Goal: Information Seeking & Learning: Learn about a topic

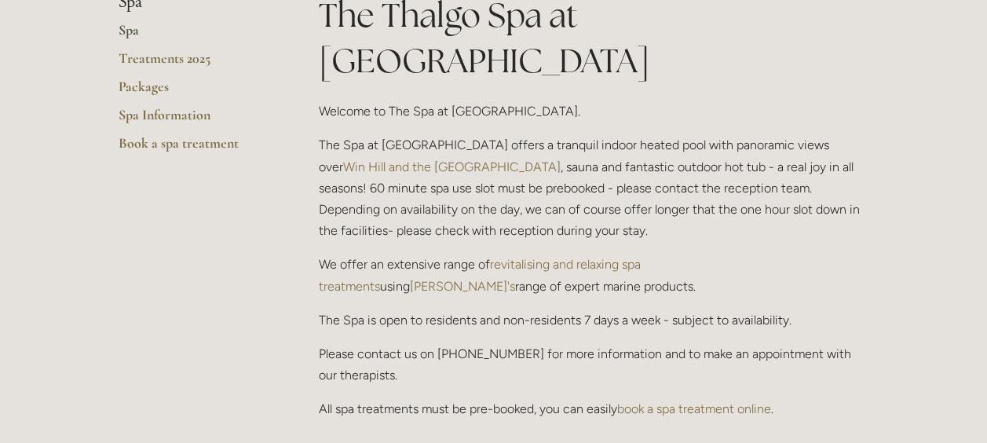
scroll to position [370, 0]
click at [130, 34] on link "Spa" at bounding box center [194, 37] width 150 height 28
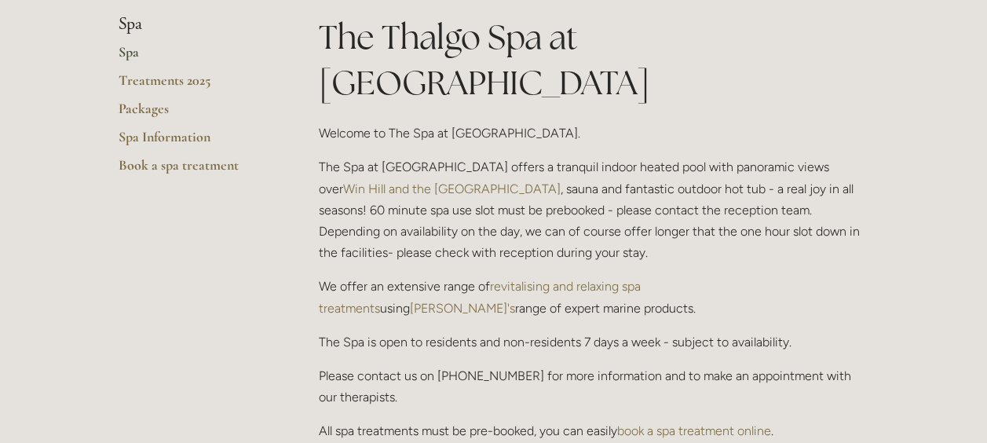
scroll to position [349, 0]
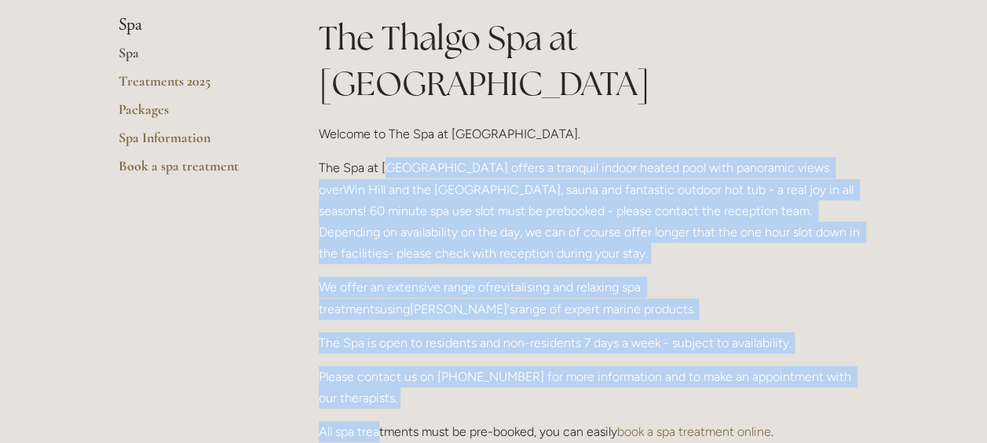
drag, startPoint x: 387, startPoint y: 118, endPoint x: 378, endPoint y: 366, distance: 248.2
click at [378, 366] on div "The Thalgo Spa at Losehill House Welcome to The Spa at Losehill House. The Spa …" at bounding box center [594, 271] width 550 height 513
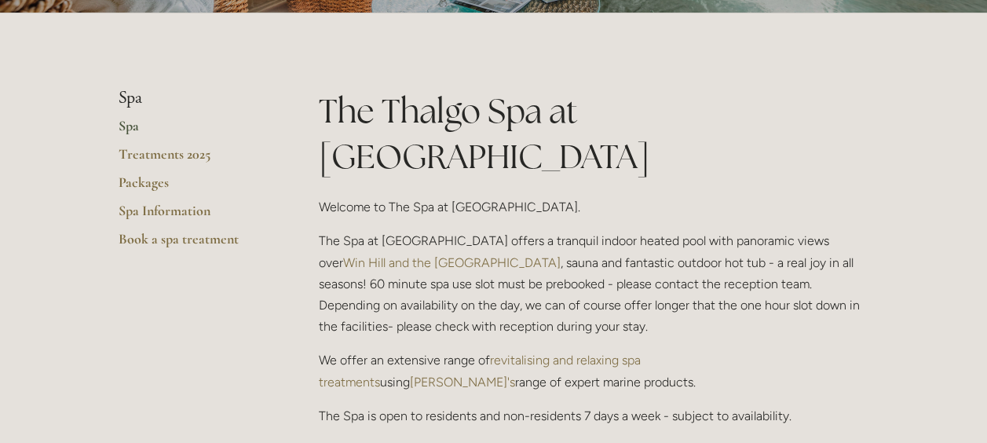
scroll to position [257, 0]
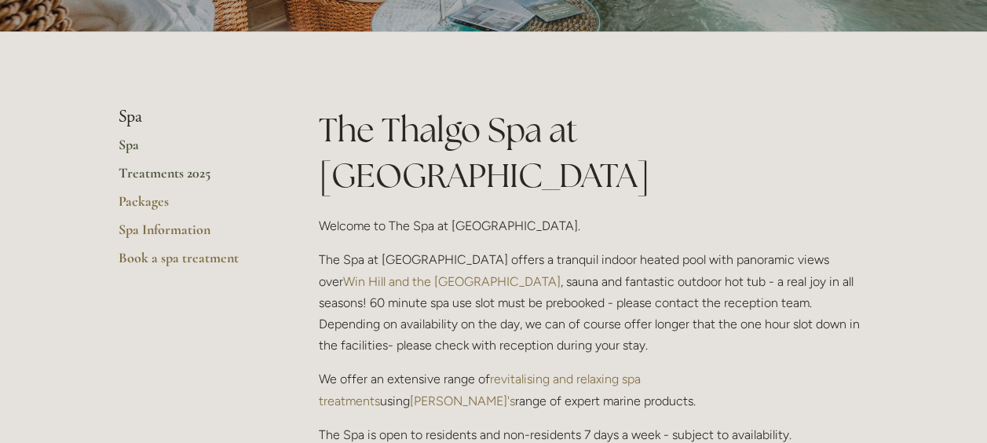
click at [153, 175] on link "Treatments 2025" at bounding box center [194, 178] width 150 height 28
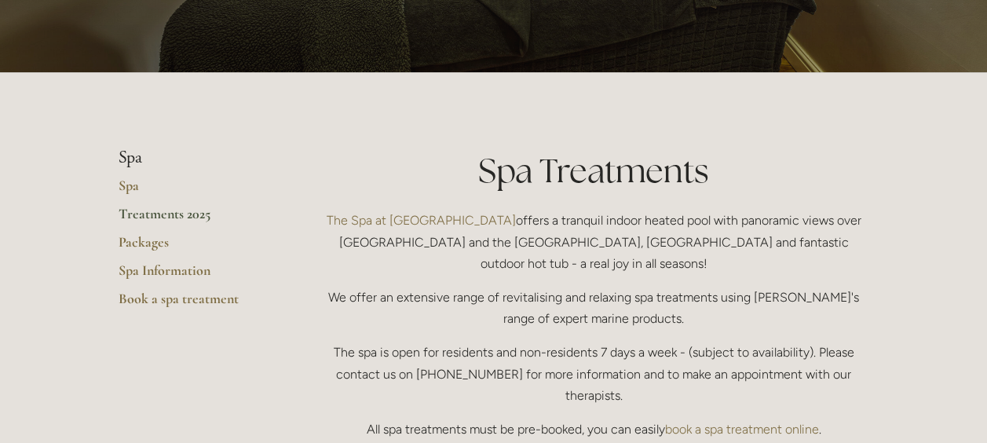
scroll to position [217, 0]
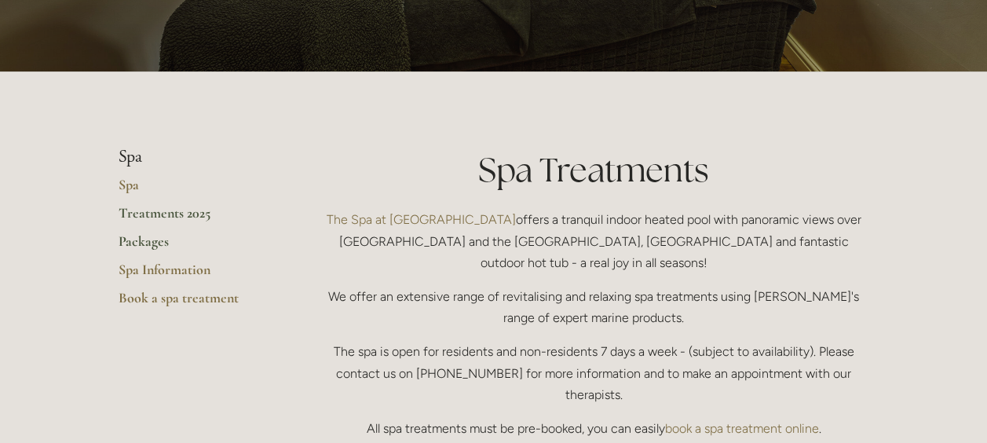
click at [139, 238] on link "Packages" at bounding box center [194, 246] width 150 height 28
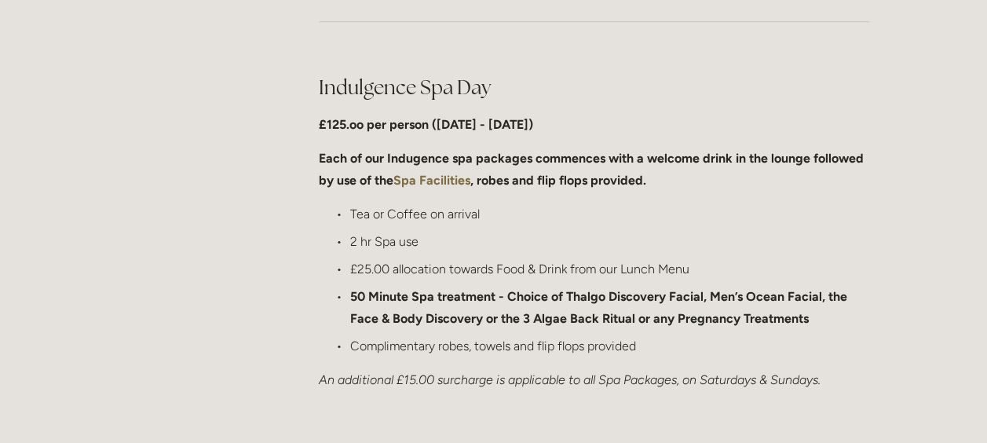
scroll to position [765, 0]
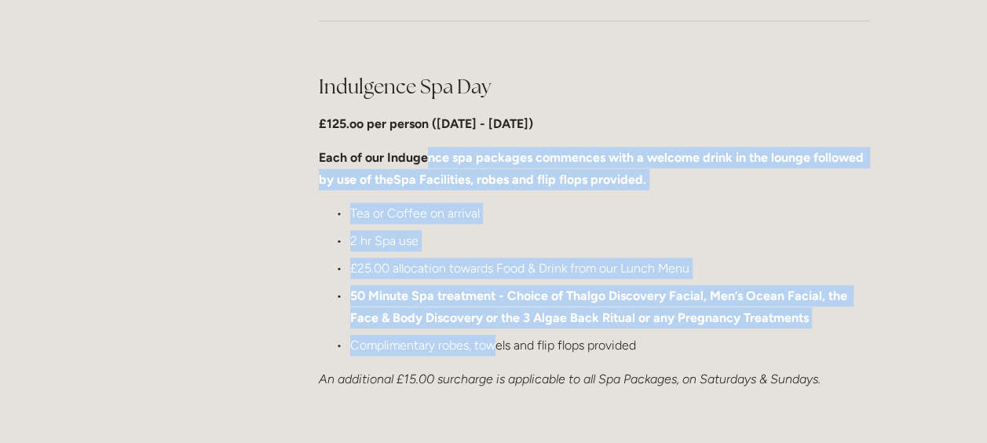
drag, startPoint x: 426, startPoint y: 148, endPoint x: 492, endPoint y: 353, distance: 214.8
click at [492, 353] on div "Indulgence Spa Day £125.oo per person ([DATE] - [DATE]) Each of our Indugence s…" at bounding box center [594, 231] width 550 height 316
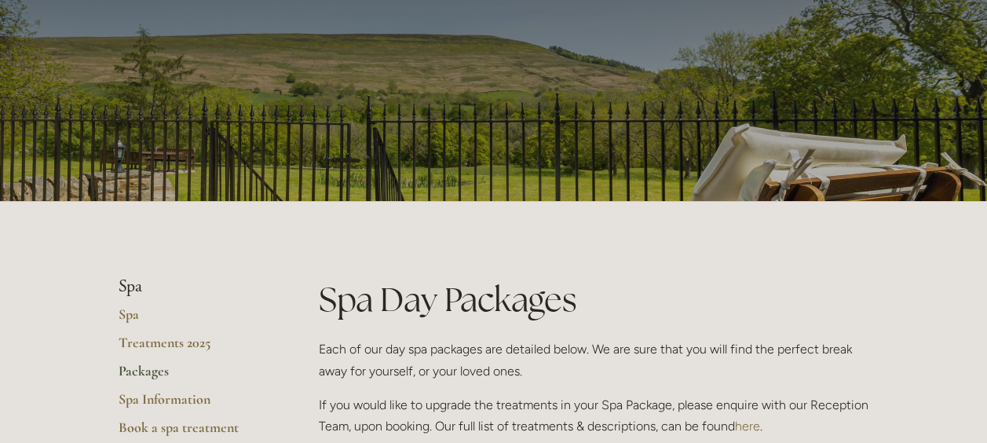
scroll to position [75, 0]
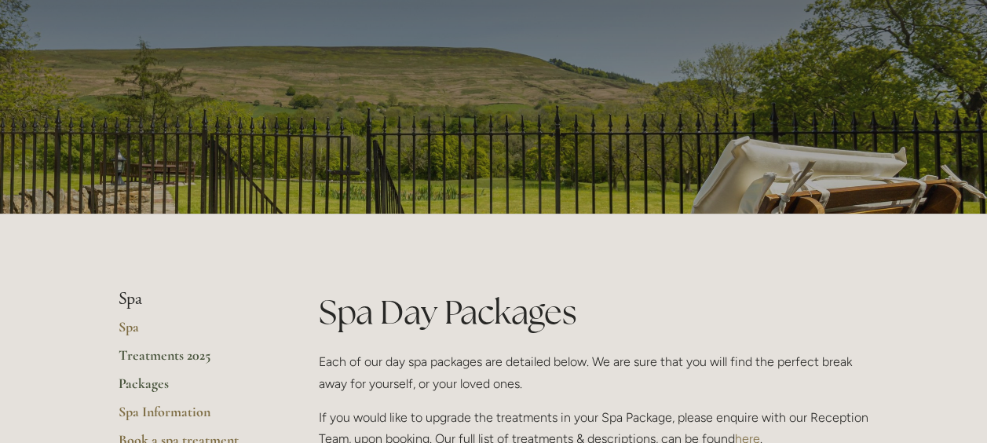
click at [154, 353] on link "Treatments 2025" at bounding box center [194, 360] width 150 height 28
